Goal: Information Seeking & Learning: Learn about a topic

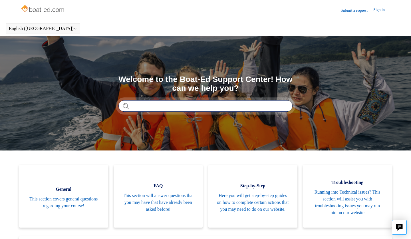
click at [151, 107] on input "Search" at bounding box center [206, 105] width 174 height 11
type input "**********"
click at [283, 106] on input "**********" at bounding box center [206, 105] width 174 height 11
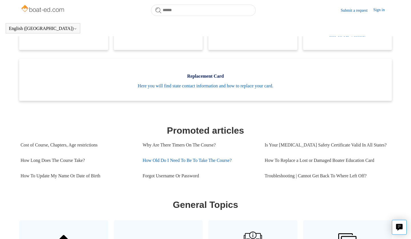
scroll to position [162, 0]
click at [188, 144] on link "Why Are There Timers On The Course?" at bounding box center [200, 144] width 114 height 15
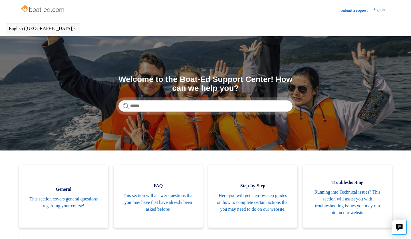
scroll to position [0, 0]
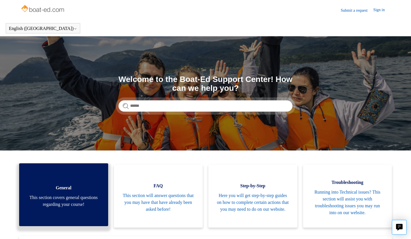
click at [65, 190] on span "General" at bounding box center [64, 188] width 72 height 7
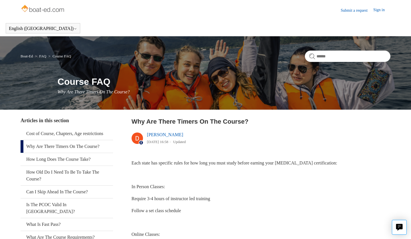
click at [64, 144] on link "Why Are There Timers On The Course?" at bounding box center [67, 146] width 93 height 13
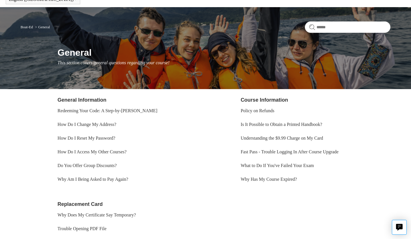
scroll to position [29, 0]
click at [301, 124] on link "Is It Possible to Obtain a Printed Handbook?" at bounding box center [282, 124] width 82 height 5
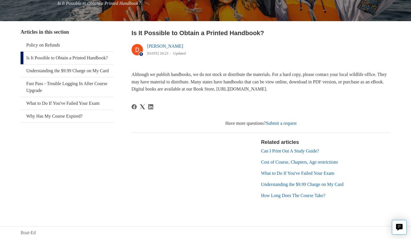
scroll to position [88, 0]
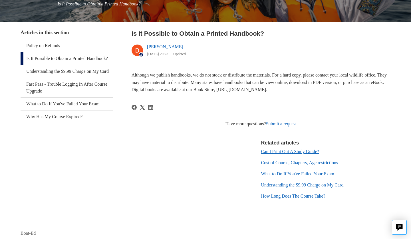
click at [293, 150] on link "Can I Print Out A Study Guide?" at bounding box center [290, 151] width 58 height 5
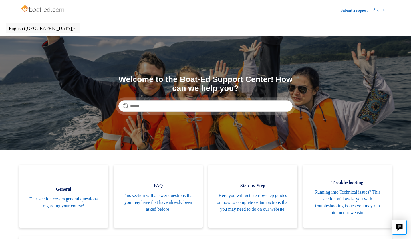
click at [47, 9] on img at bounding box center [43, 8] width 45 height 11
